Goal: Answer question/provide support: Share knowledge or assist other users

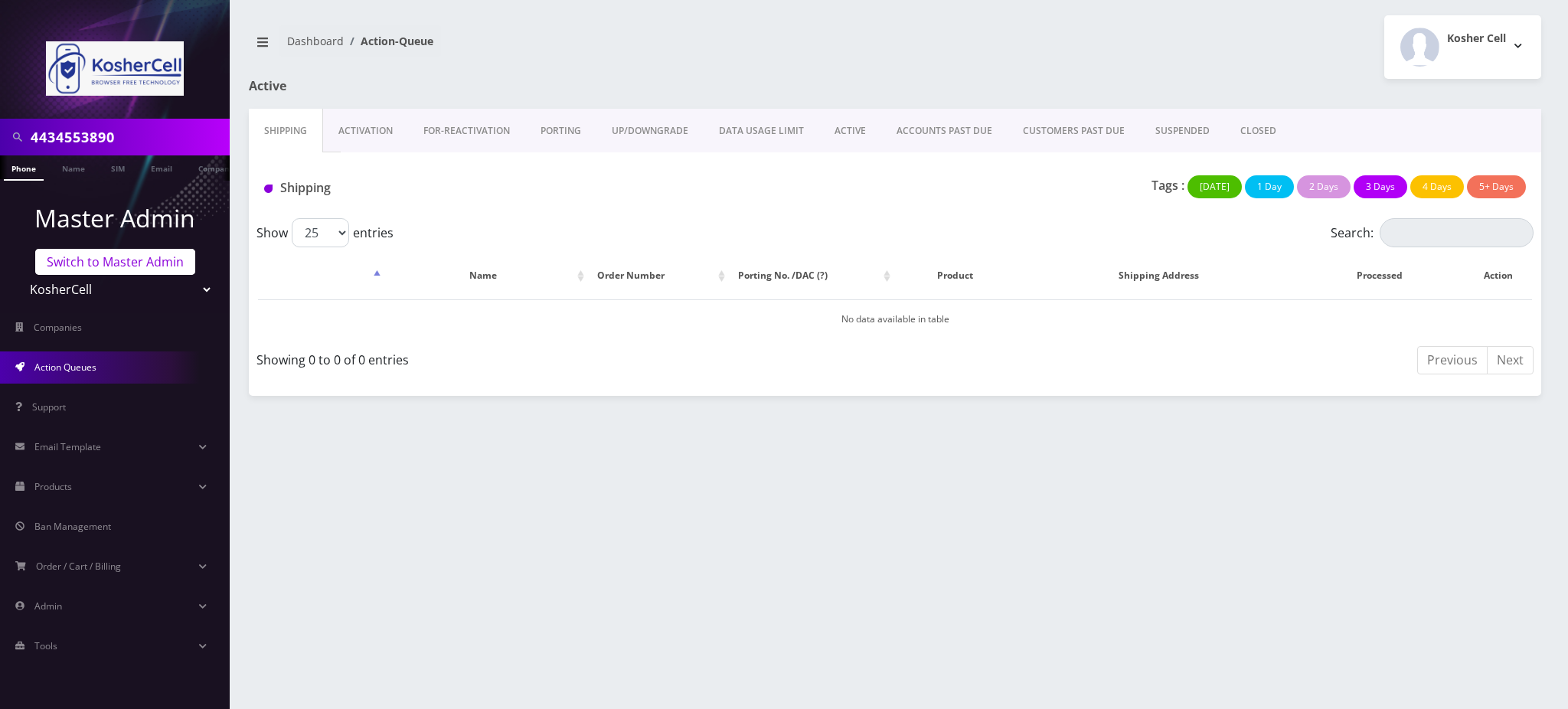
click at [130, 268] on link "Switch to Master Admin" at bounding box center [115, 262] width 160 height 26
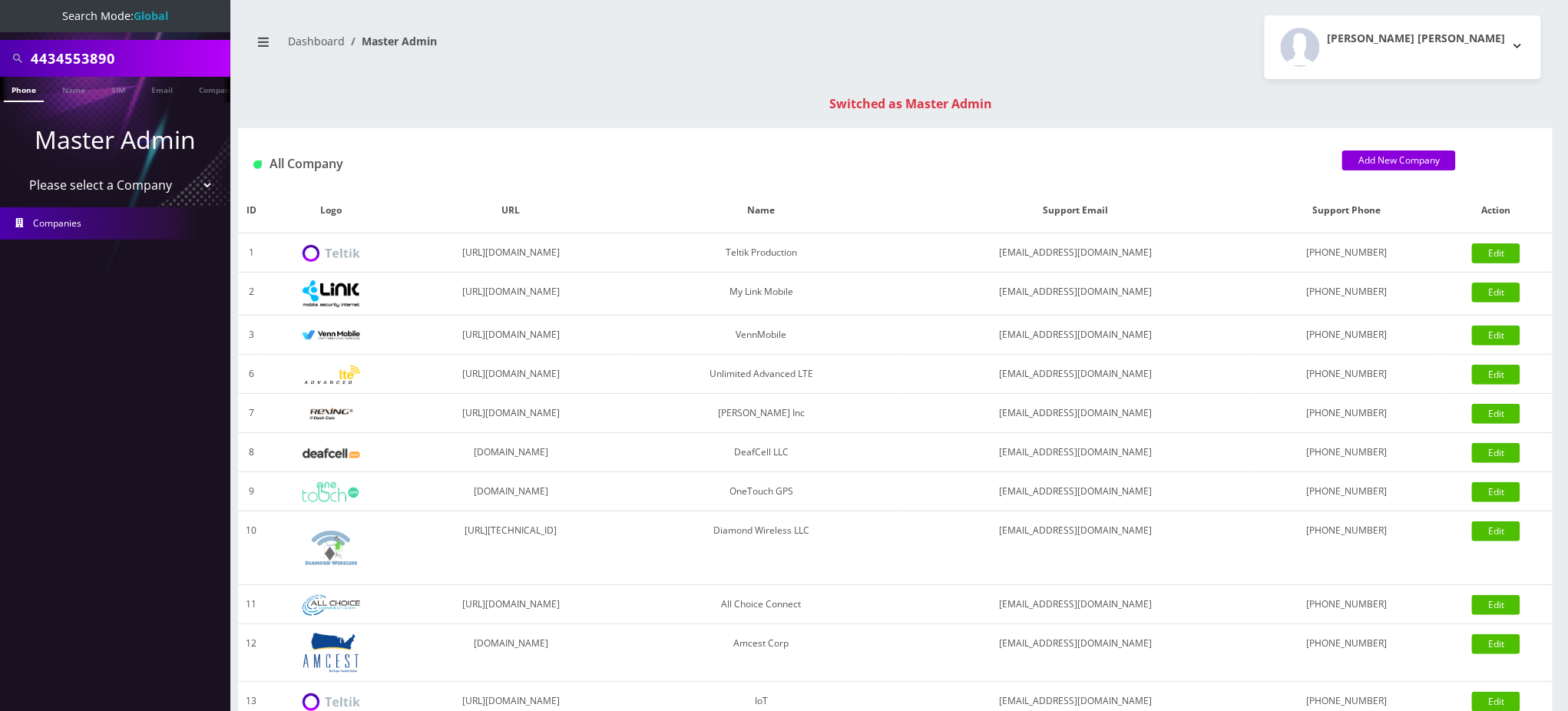
drag, startPoint x: 125, startPoint y: 53, endPoint x: 0, endPoint y: 53, distance: 125.0
click at [0, 53] on div "4434553890" at bounding box center [115, 58] width 230 height 37
paste input "8486746428"
type input "8486746428"
click at [27, 91] on link "Phone" at bounding box center [24, 89] width 40 height 25
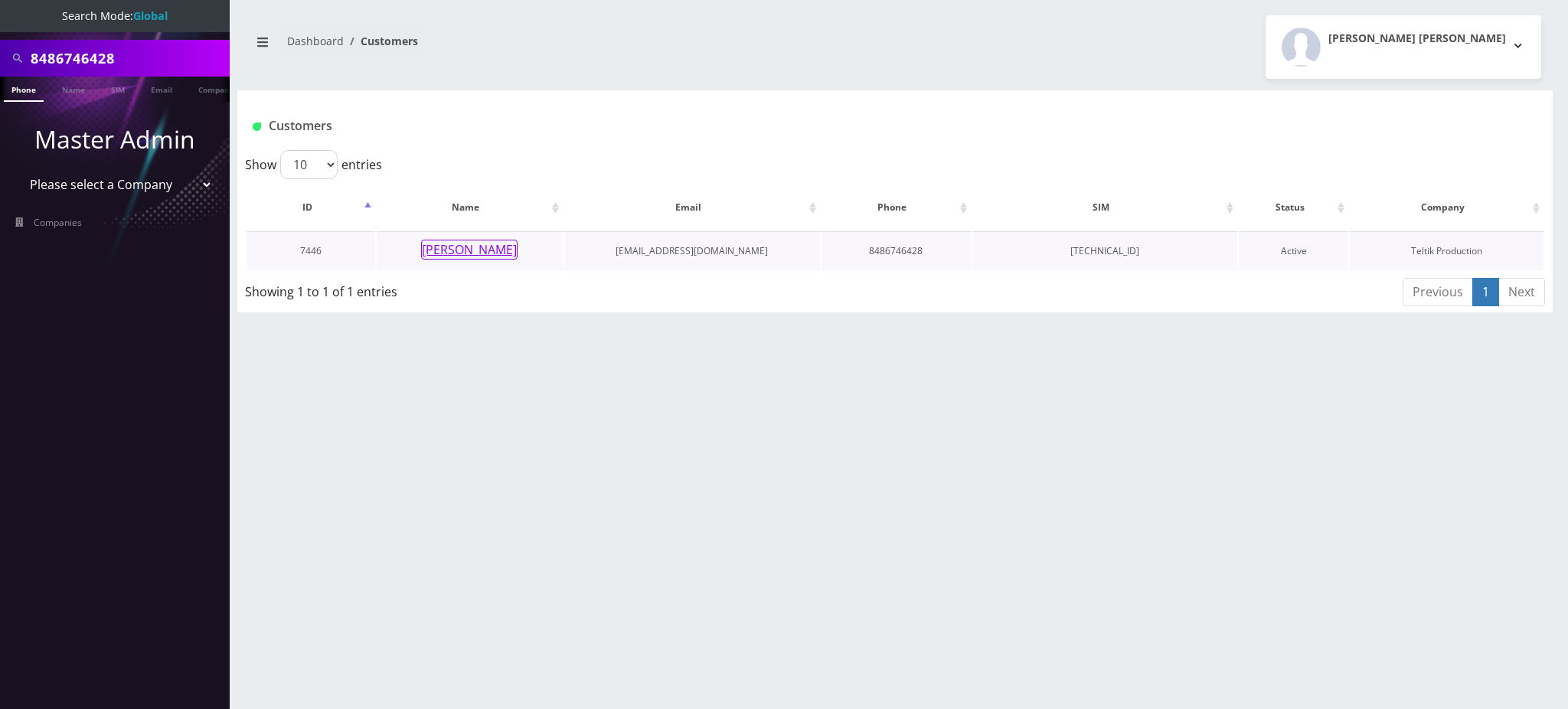
click at [466, 250] on button "Yitta Zucker" at bounding box center [470, 250] width 97 height 20
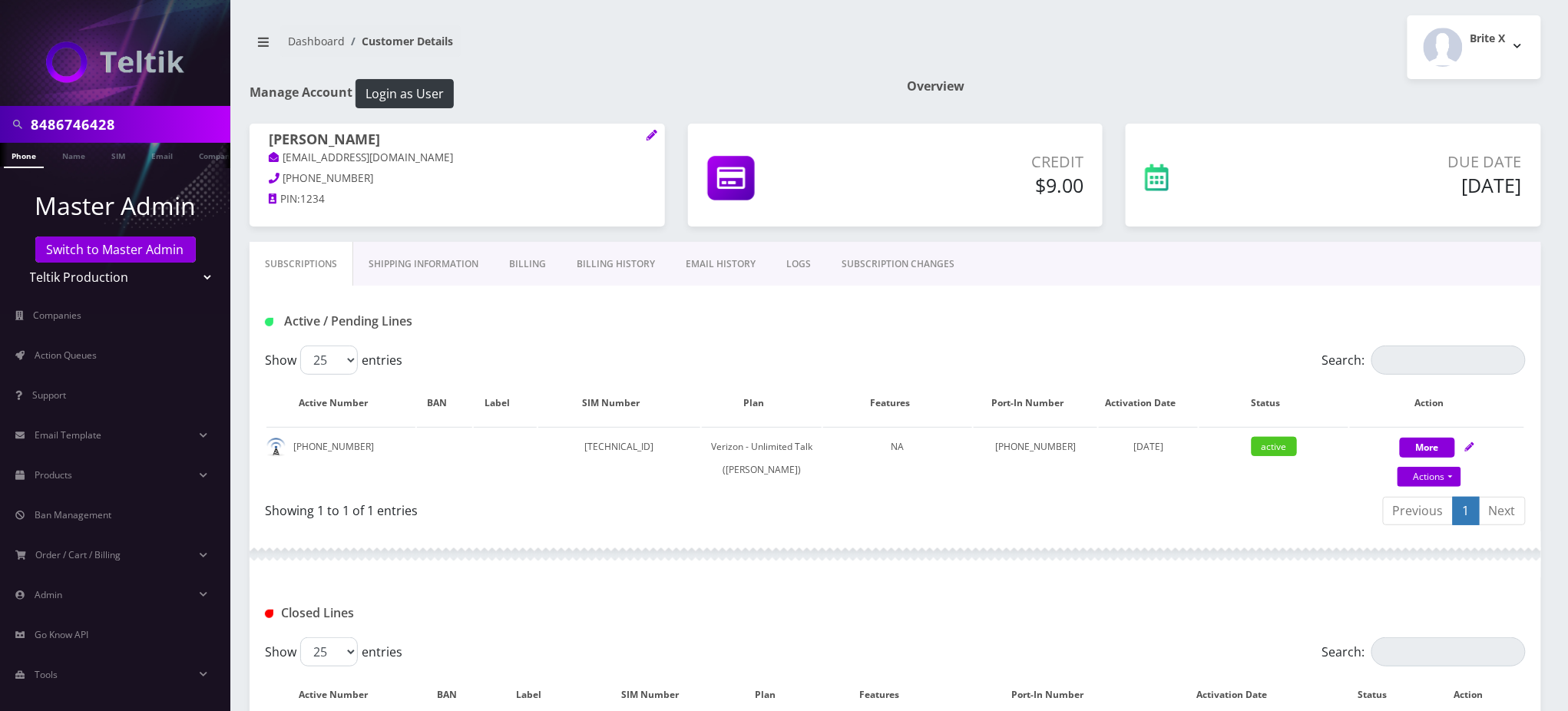
click at [814, 337] on div "Active / Pending Lines" at bounding box center [895, 316] width 1292 height 60
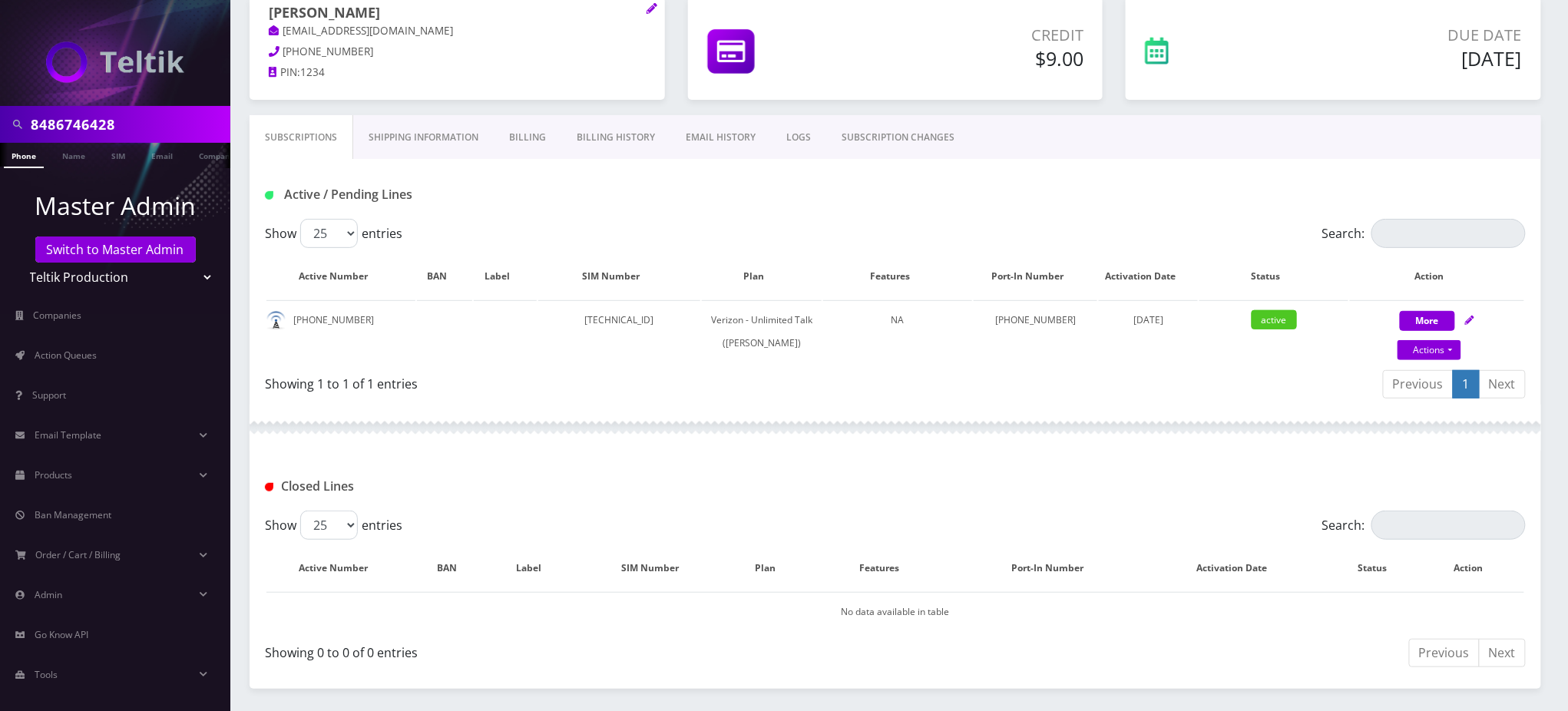
scroll to position [301, 0]
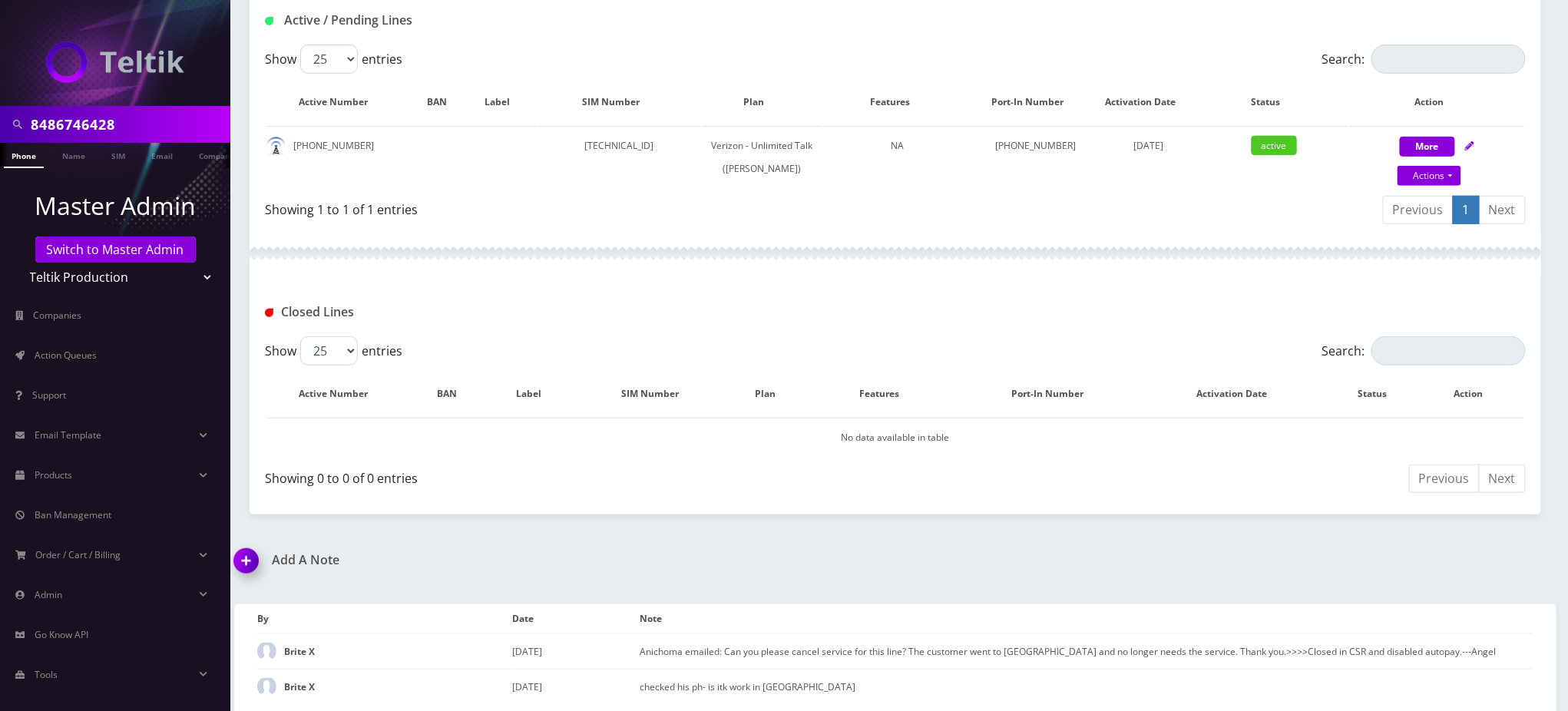
click at [251, 554] on img at bounding box center [249, 566] width 45 height 45
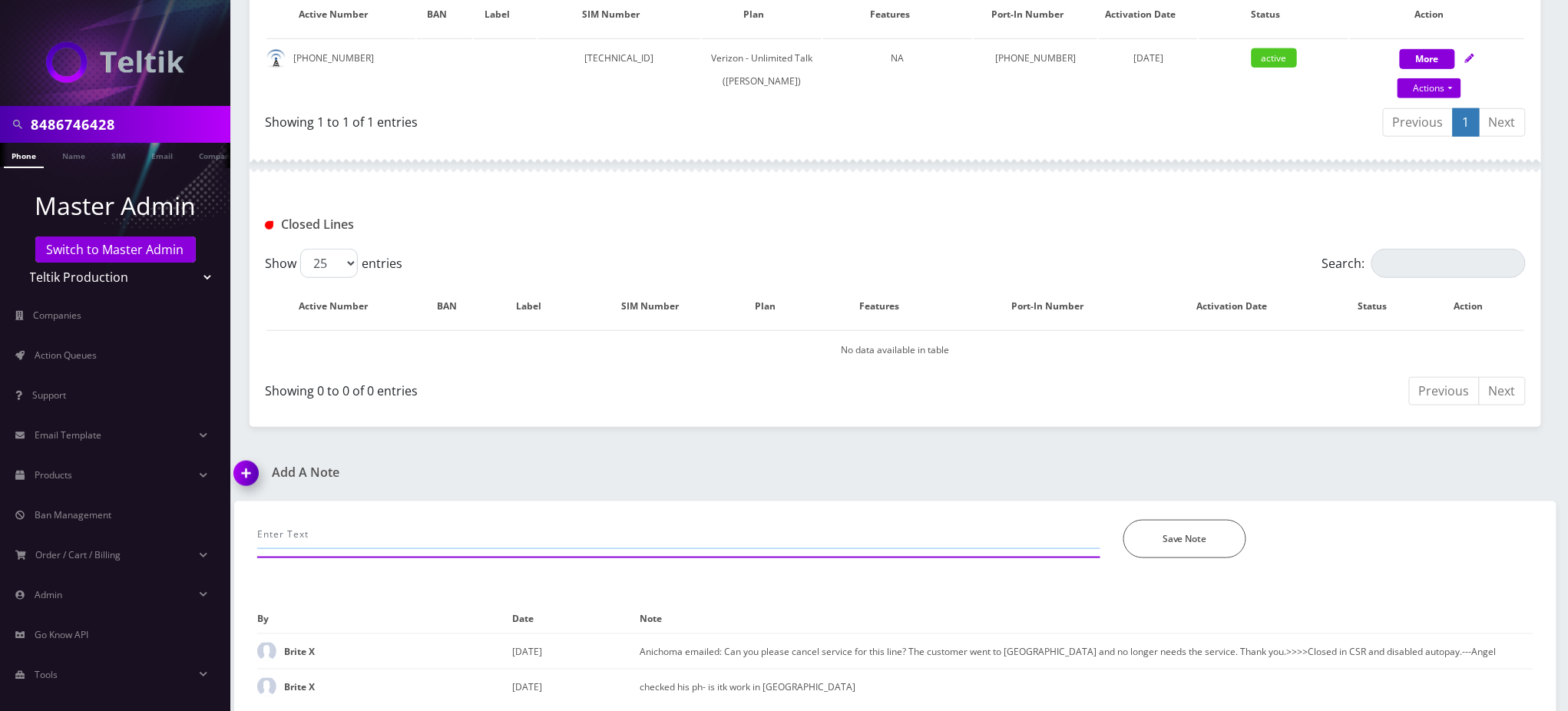
click at [382, 527] on input "text" at bounding box center [679, 535] width 843 height 29
paste input "Purchase Service Plan successfull, TT 4G Monthly Unlimited Voice Plan PIN 47834…"
type input "Purchase Service Plan successfull, TT 4G Monthly Unlimited Voice Plan PIN 47834…"
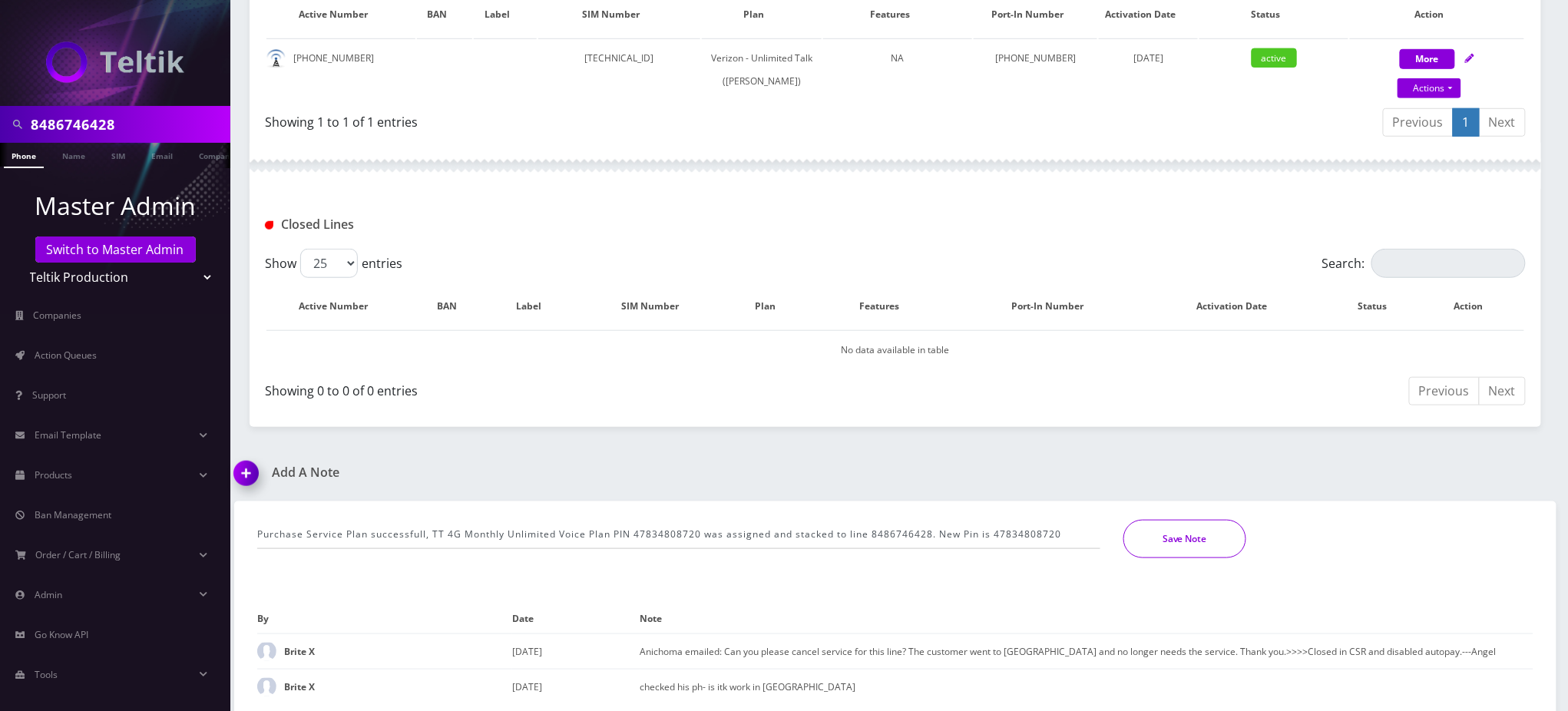
click at [1170, 525] on button "Save Note" at bounding box center [1184, 540] width 123 height 38
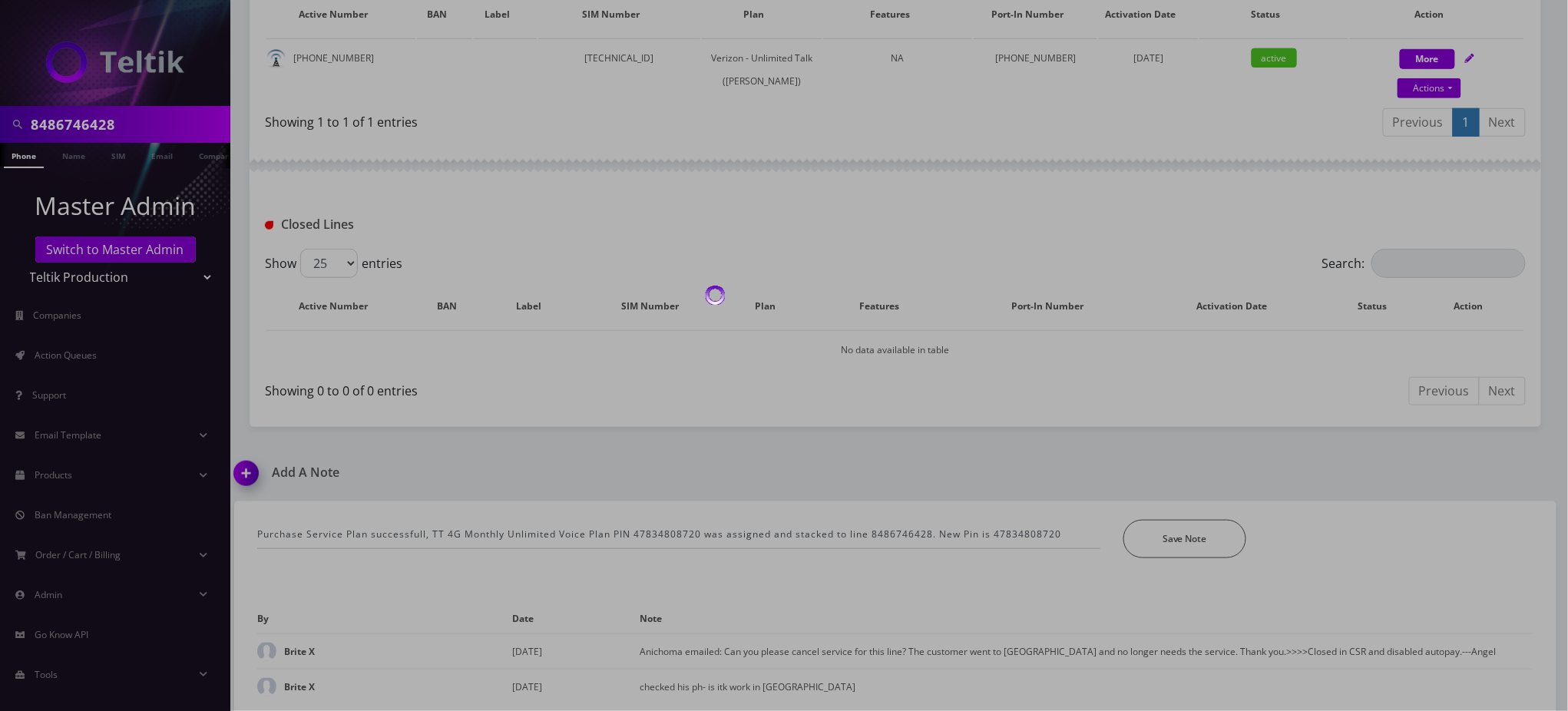
scroll to position [337, 0]
